Goal: Find specific page/section

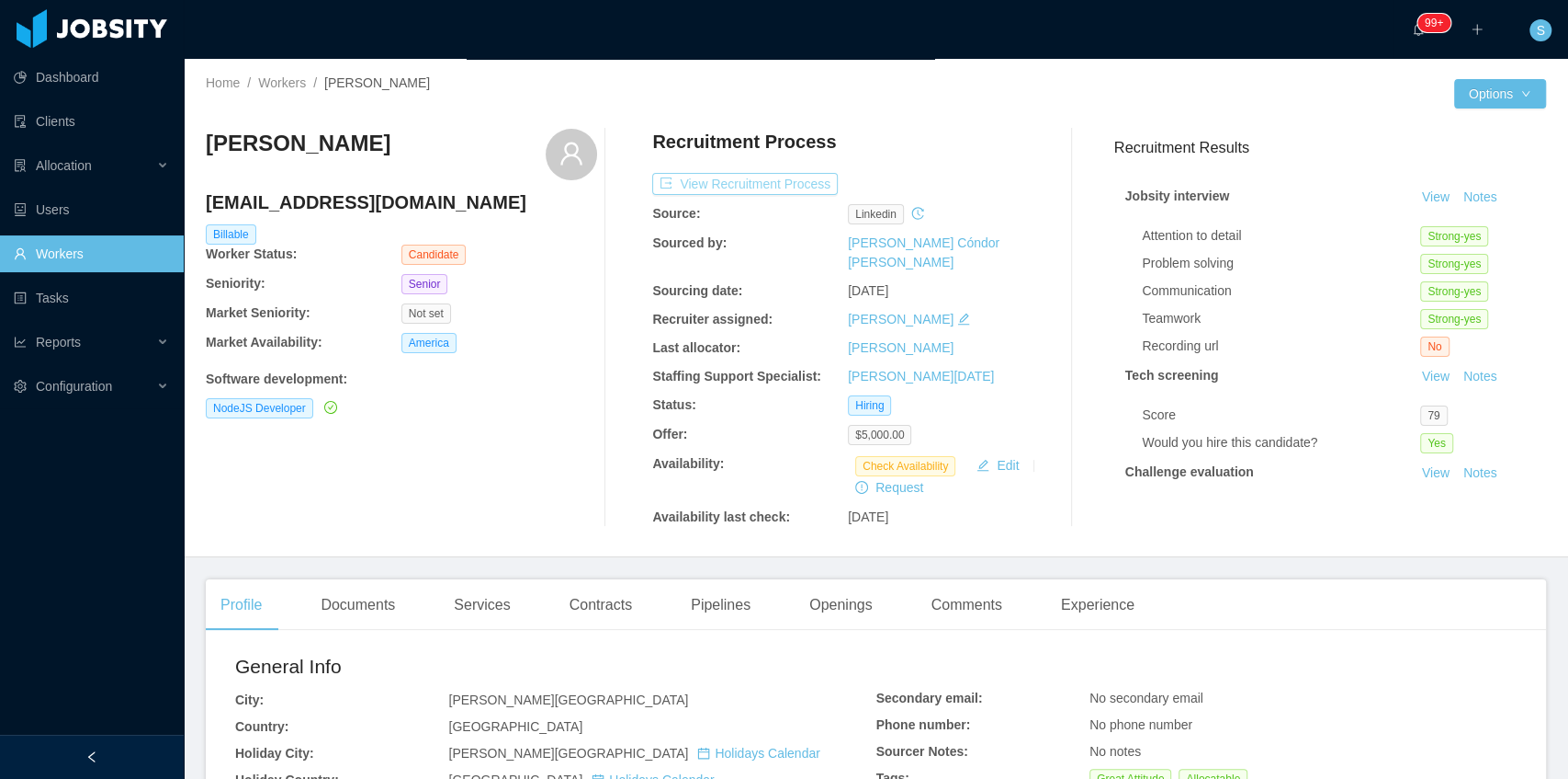
click at [778, 186] on button "View Recruitment Process" at bounding box center [745, 183] width 186 height 22
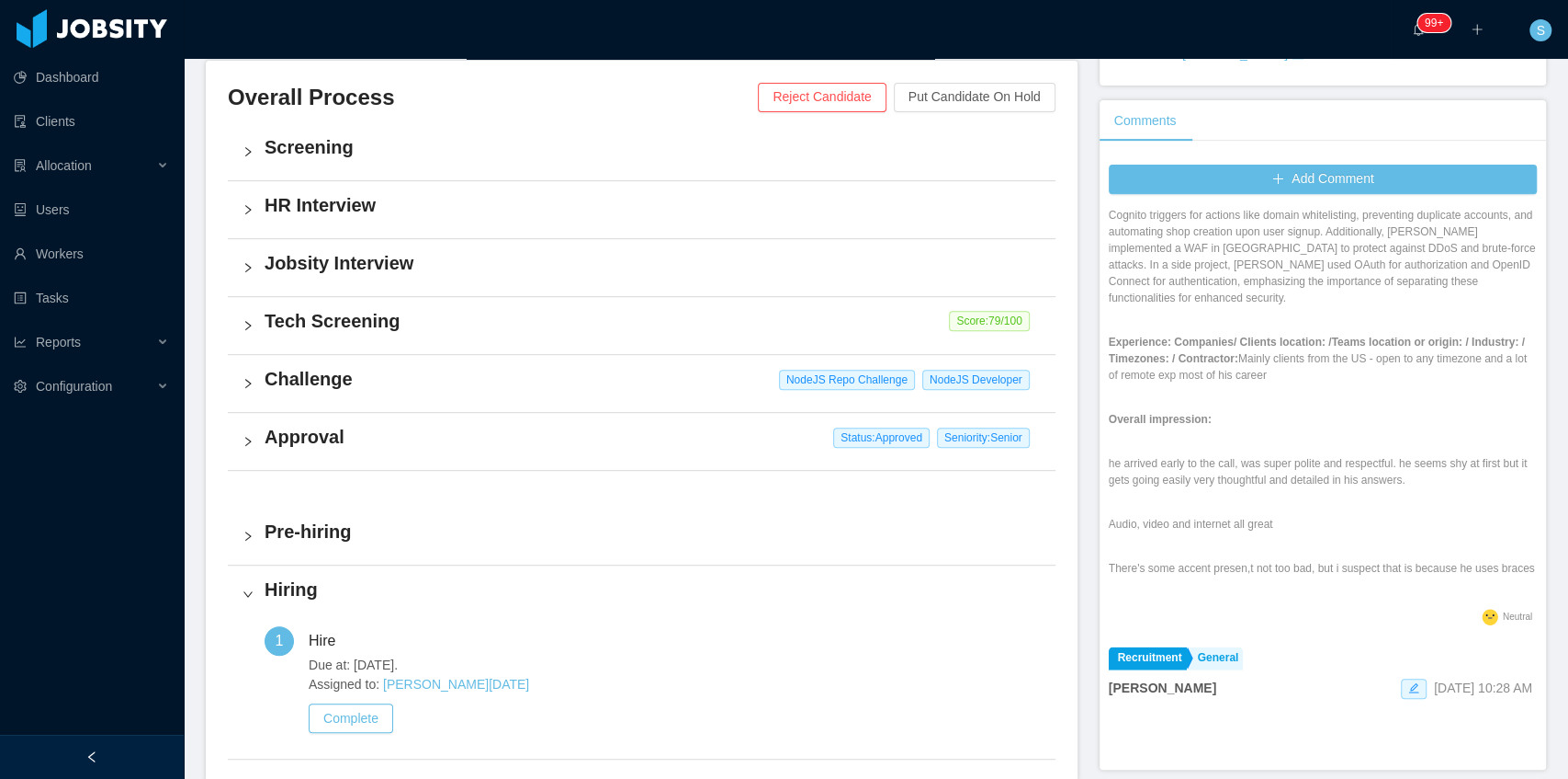
scroll to position [1961, 0]
